Goal: Navigation & Orientation: Find specific page/section

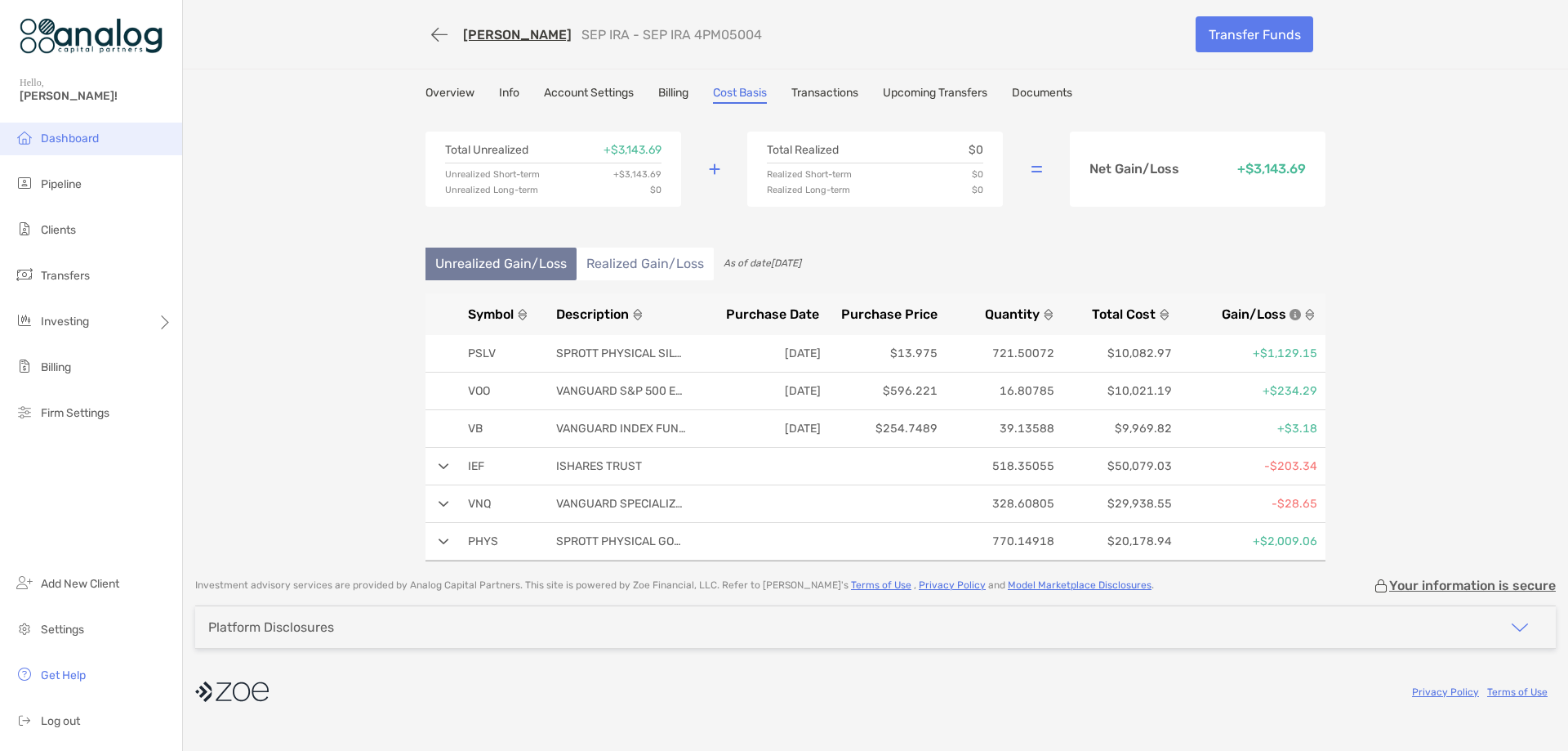
click at [59, 145] on li "Dashboard" at bounding box center [91, 139] width 182 height 33
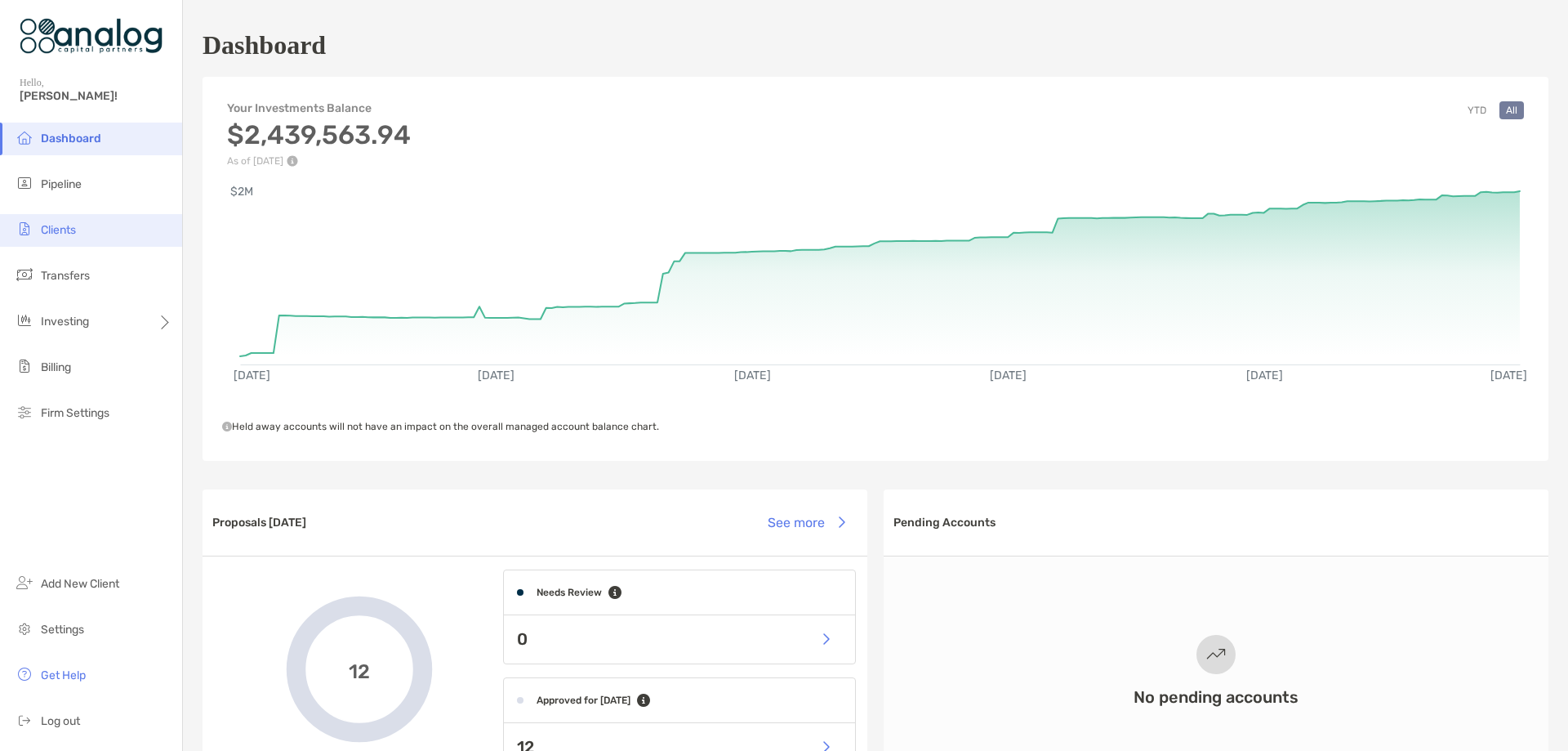
click at [60, 231] on span "Clients" at bounding box center [58, 230] width 35 height 14
